Goal: Information Seeking & Learning: Learn about a topic

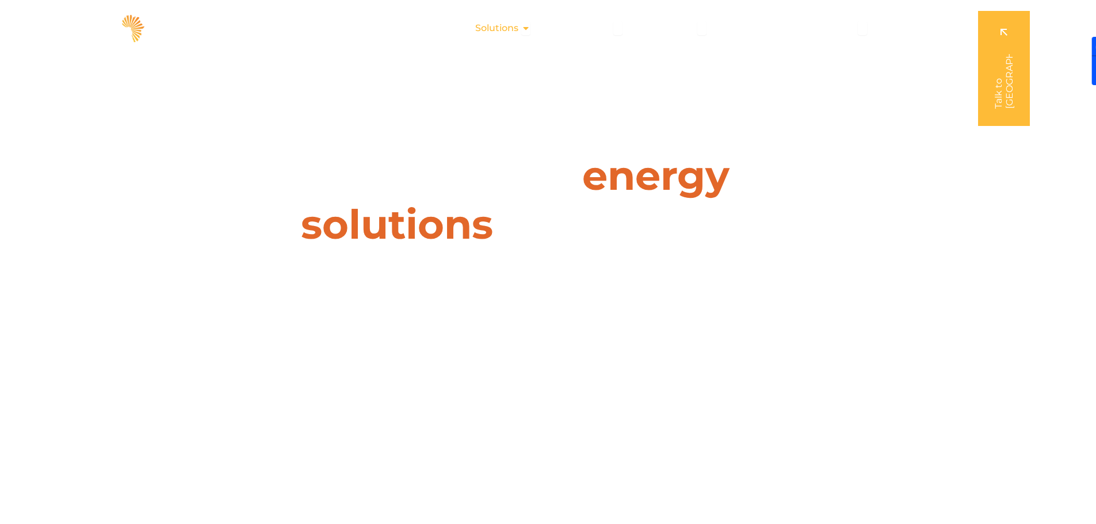
click at [527, 25] on icon "Menu" at bounding box center [525, 28] width 9 height 9
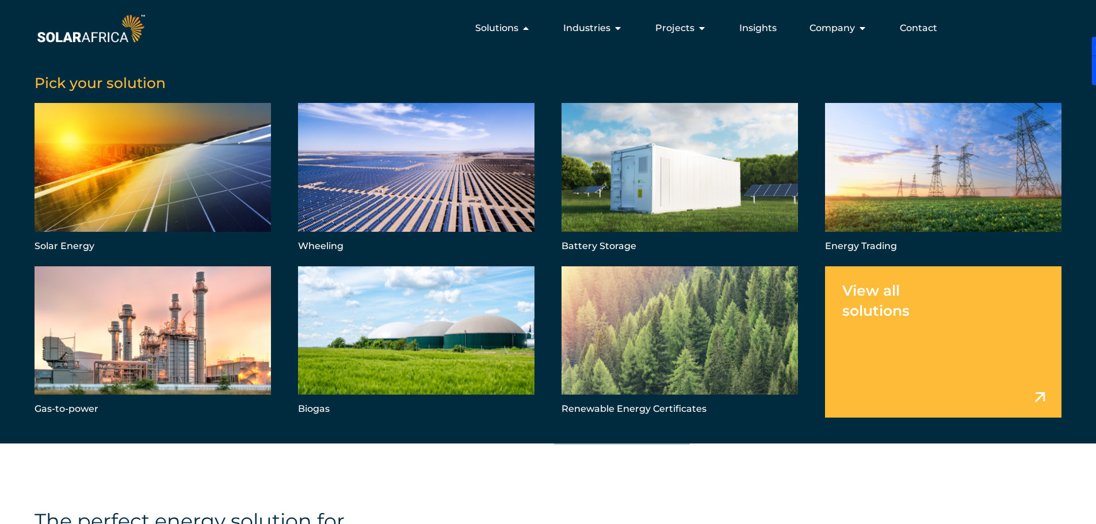
scroll to position [748, 0]
click at [862, 491] on div "Learn more about us" at bounding box center [738, 488] width 368 height 29
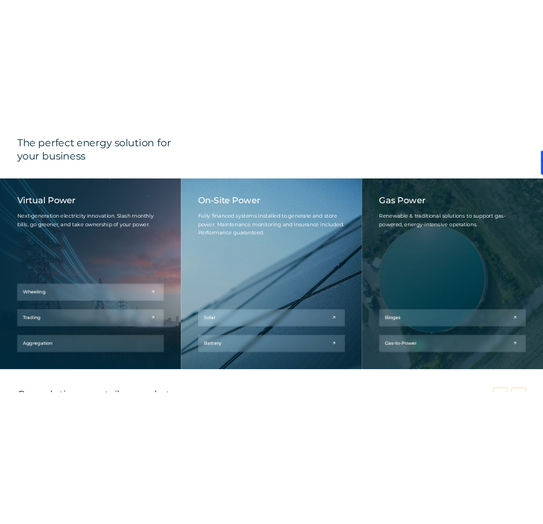
scroll to position [1381, 0]
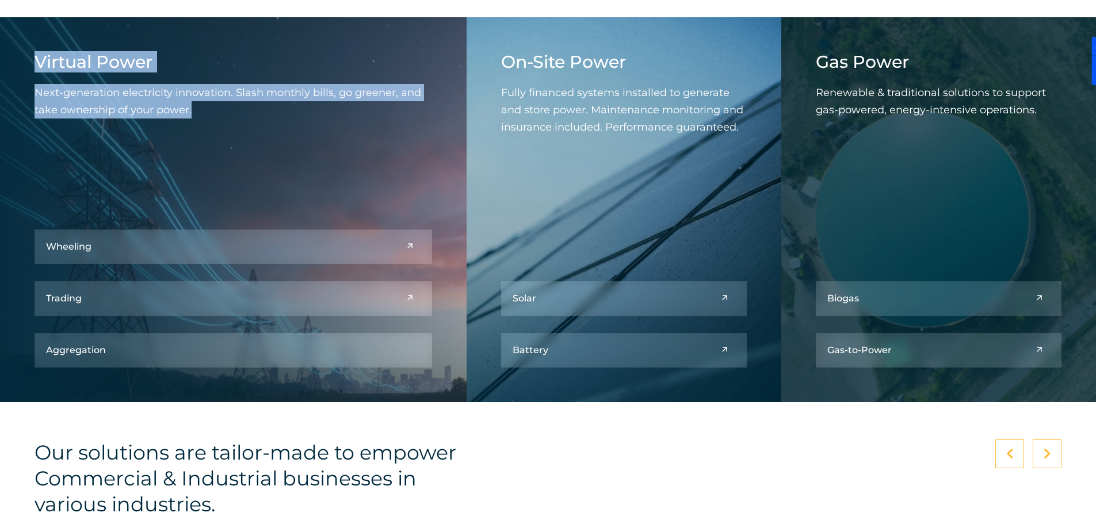
drag, startPoint x: 35, startPoint y: 65, endPoint x: 194, endPoint y: 105, distance: 165.0
click at [194, 105] on div "Virtual Power Next-generation electricity innovation. Slash monthly bills, go g…" at bounding box center [234, 93] width 398 height 83
copy div "Virtual Power Next-generation electricity innovation. Slash monthly bills, go g…"
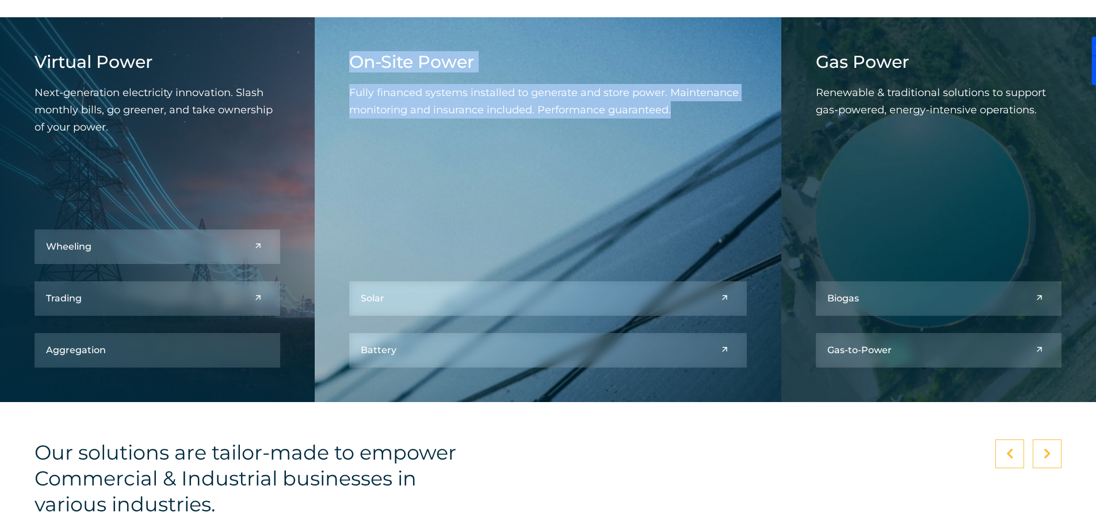
drag, startPoint x: 350, startPoint y: 59, endPoint x: 674, endPoint y: 103, distance: 327.0
click at [674, 103] on div "On-Site Power Fully financed systems installed to generate and store power. Mai…" at bounding box center [548, 93] width 398 height 83
copy div "On-Site Power Fully financed systems installed to generate and store power. Mai…"
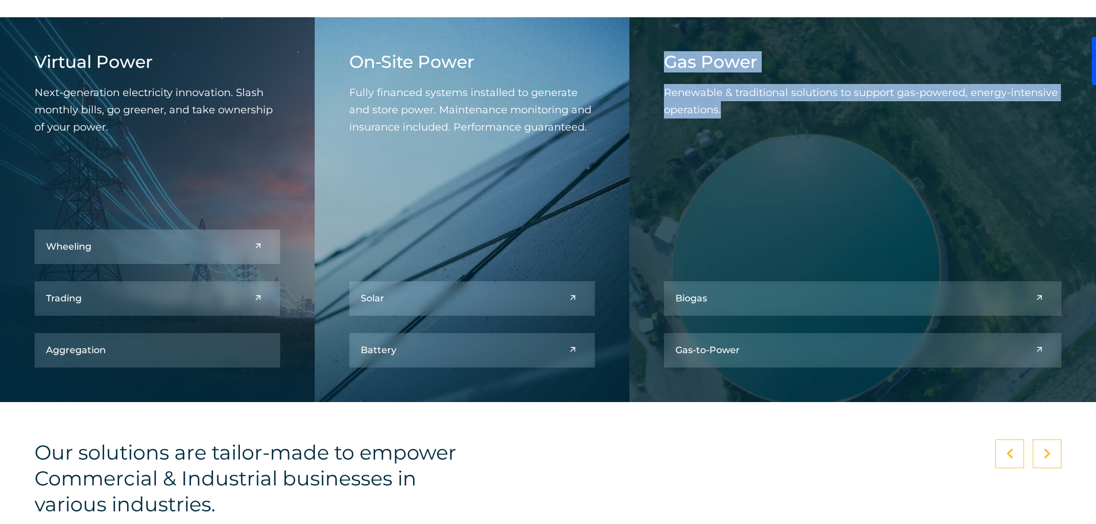
drag, startPoint x: 722, startPoint y: 115, endPoint x: 643, endPoint y: 66, distance: 93.6
click at [643, 66] on div "Gas Power Renewable & traditional solutions to support gas-powered, energy-inte…" at bounding box center [863, 209] width 467 height 385
copy div "Gas Power Renewable & traditional solutions to support gas-powered, energy-inte…"
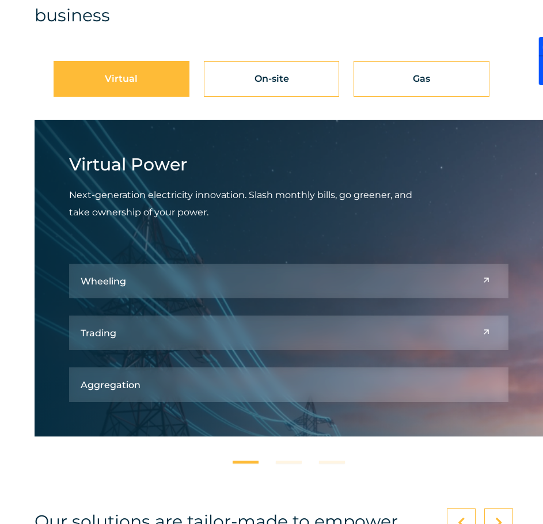
scroll to position [1208, 0]
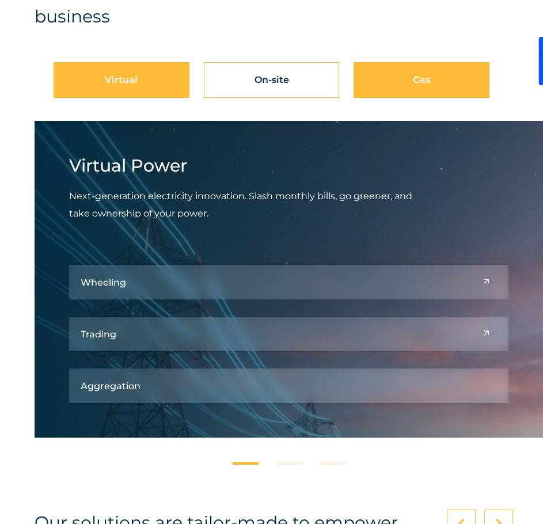
click at [397, 70] on div "Gas" at bounding box center [421, 80] width 136 height 36
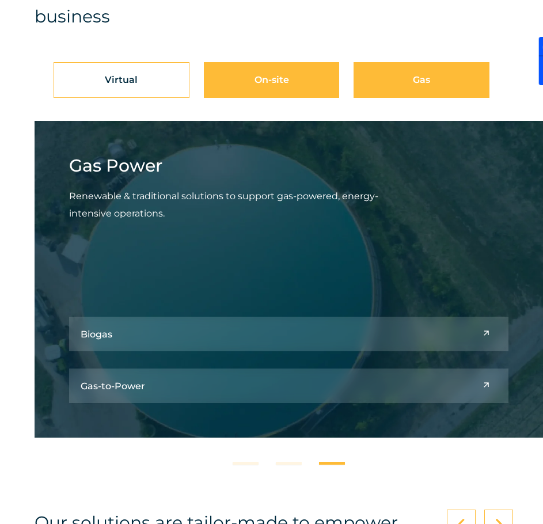
click at [251, 79] on link "On-site" at bounding box center [272, 80] width 58 height 35
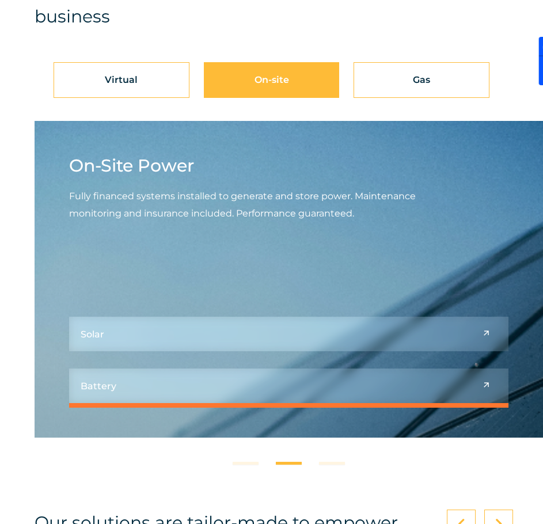
click at [486, 383] on link at bounding box center [288, 385] width 439 height 35
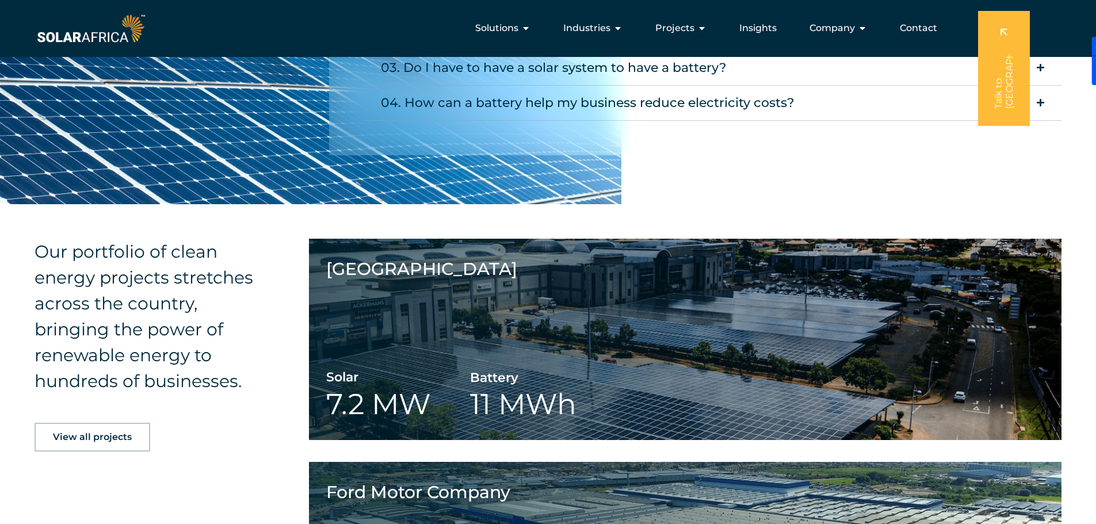
scroll to position [1382, 0]
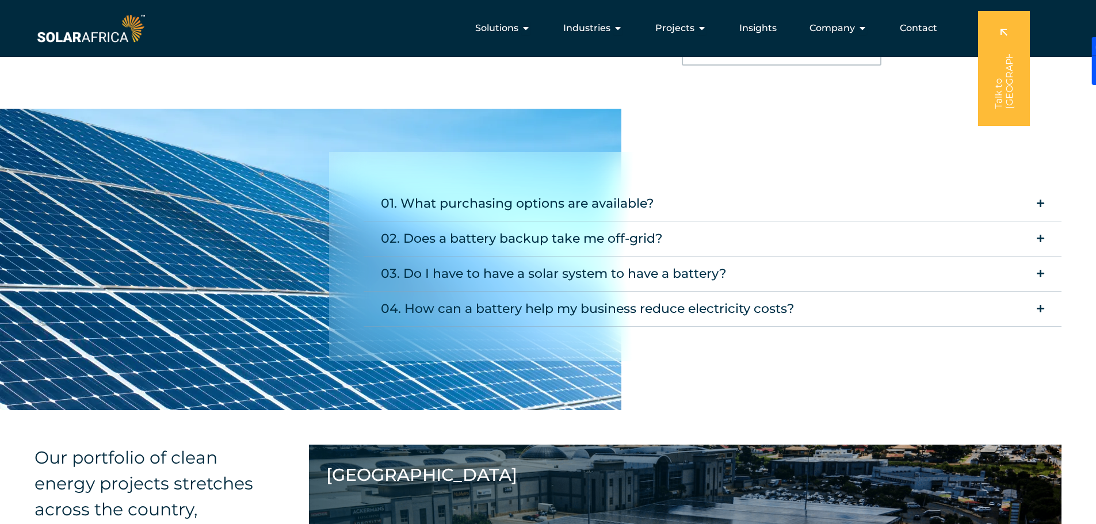
click at [92, 35] on img at bounding box center [91, 29] width 113 height 34
